Goal: Navigation & Orientation: Find specific page/section

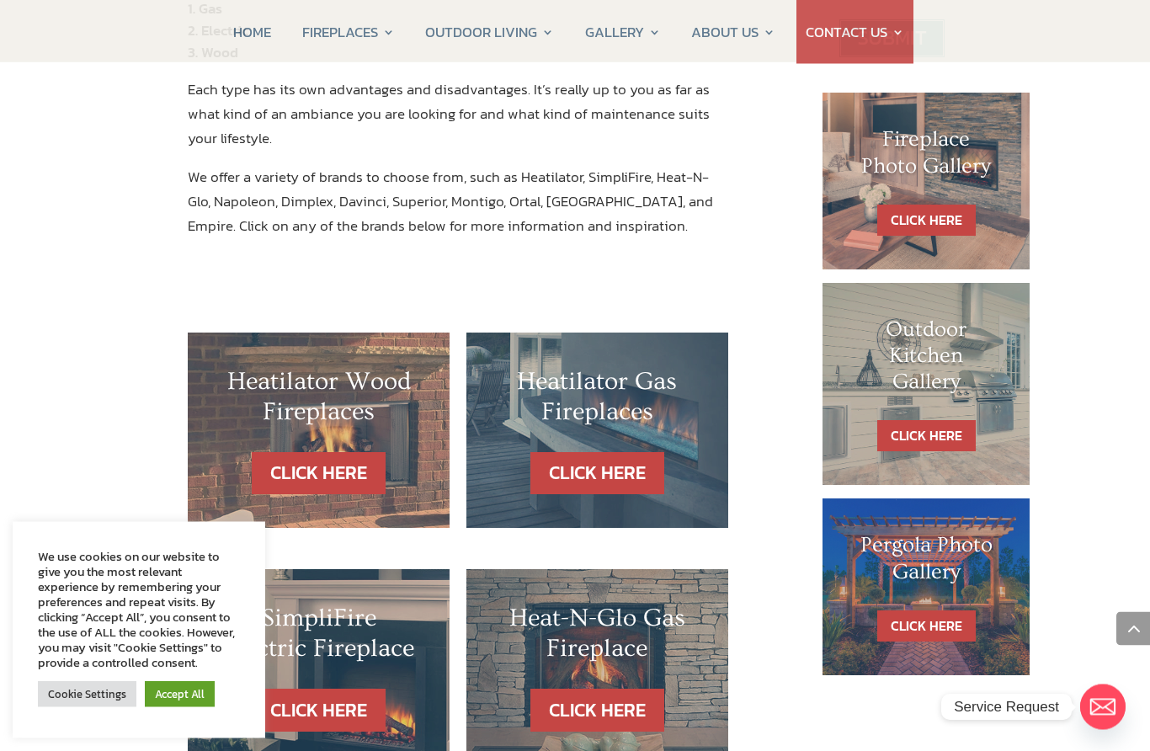
scroll to position [786, 0]
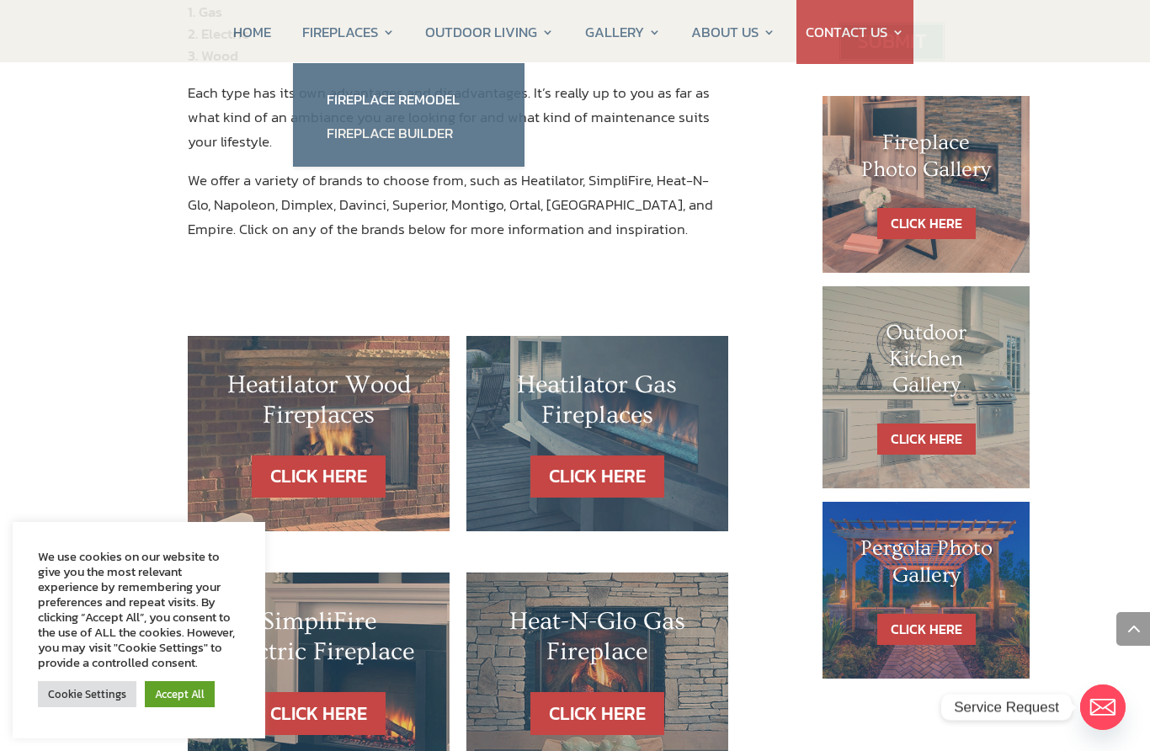
click at [424, 134] on link "Fireplace Builder" at bounding box center [409, 133] width 198 height 34
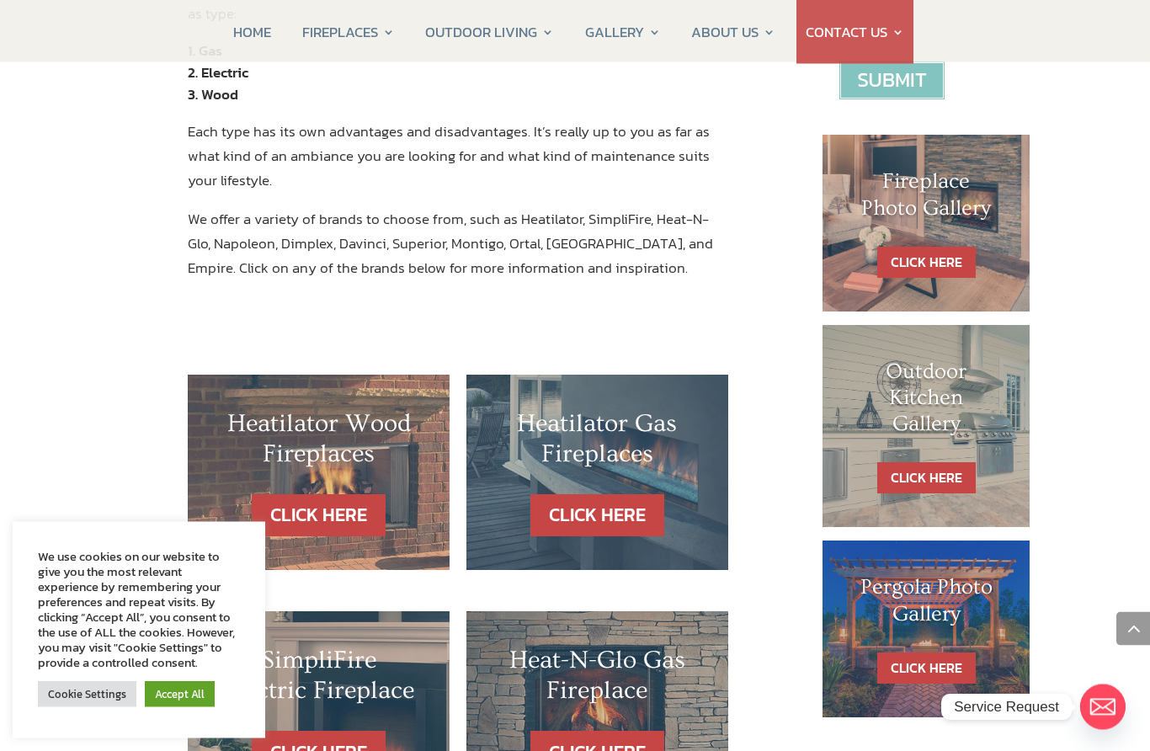
scroll to position [748, 0]
click at [612, 494] on link "CLICK HERE" at bounding box center [597, 515] width 134 height 43
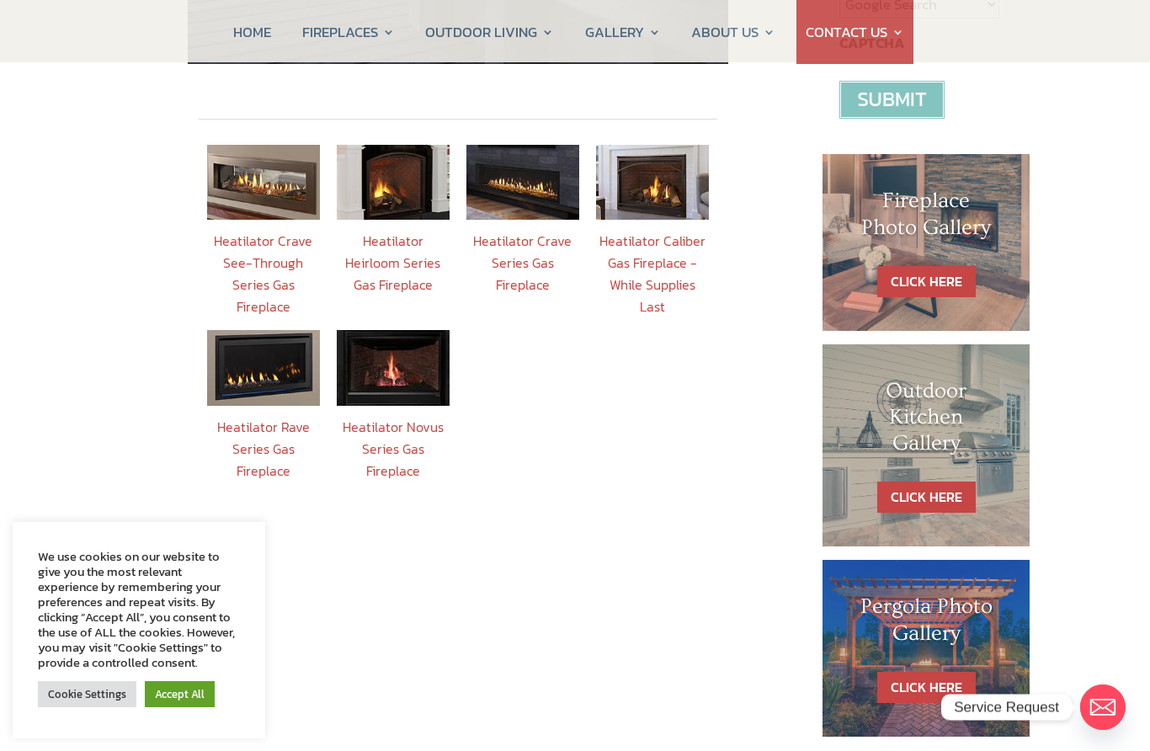
scroll to position [689, 0]
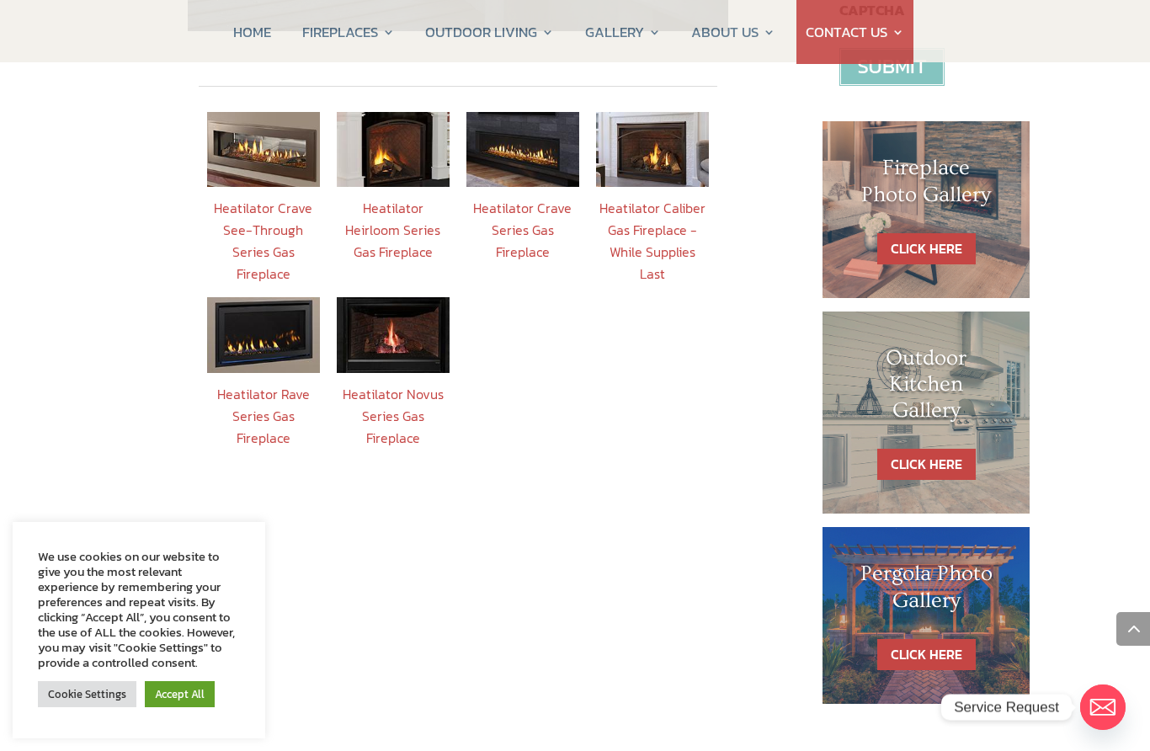
click at [658, 205] on link "Heatilator Caliber Gas Fireplace - While Supplies Last" at bounding box center [652, 241] width 106 height 86
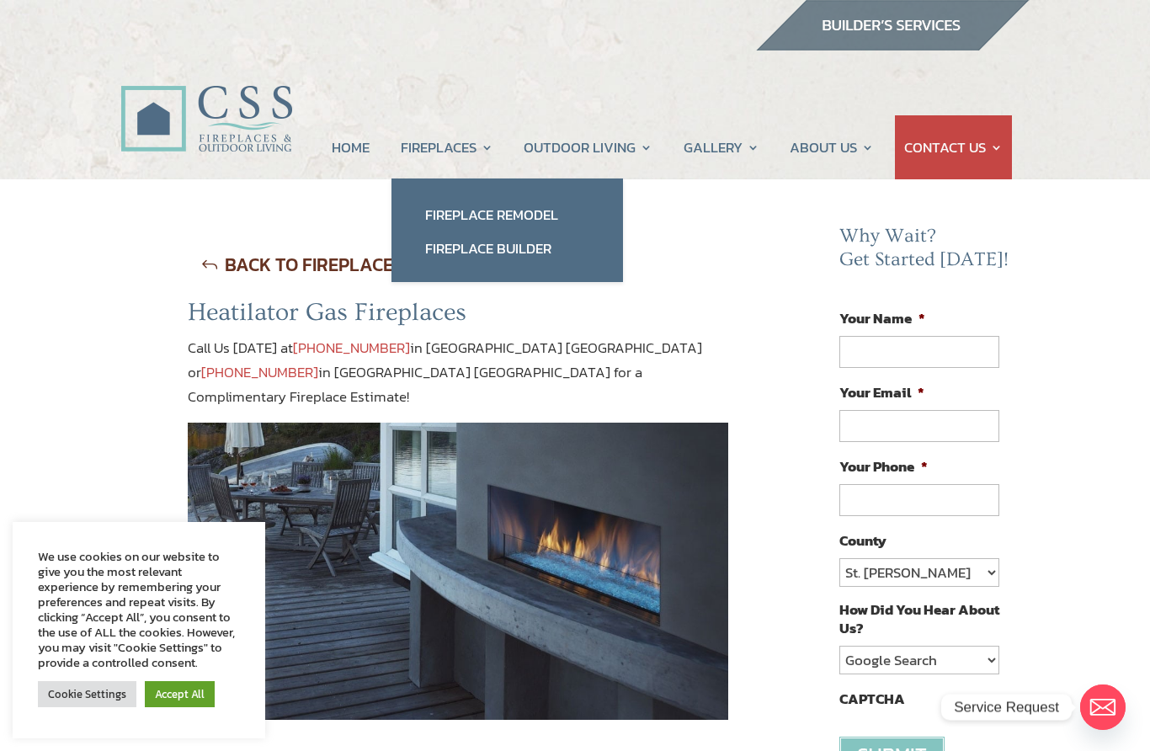
click at [536, 219] on link "Fireplace Remodel" at bounding box center [507, 215] width 198 height 34
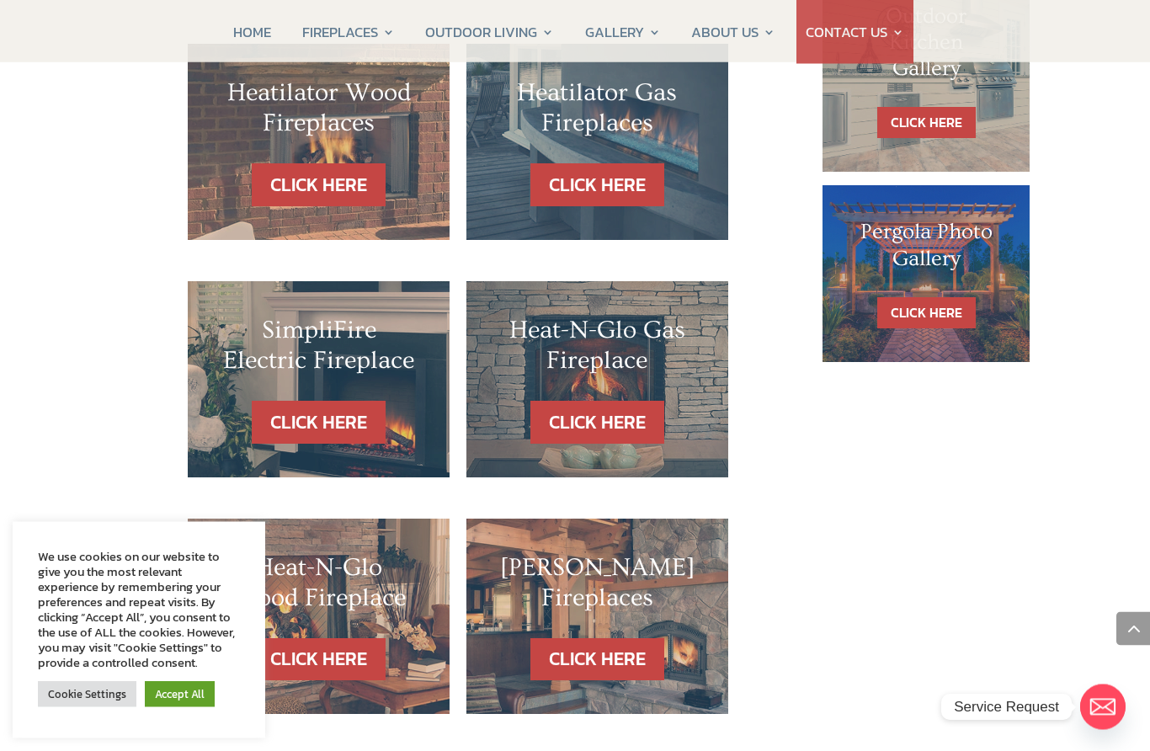
scroll to position [1103, 0]
click at [621, 401] on link "CLICK HERE" at bounding box center [597, 422] width 134 height 43
